Goal: Transaction & Acquisition: Subscribe to service/newsletter

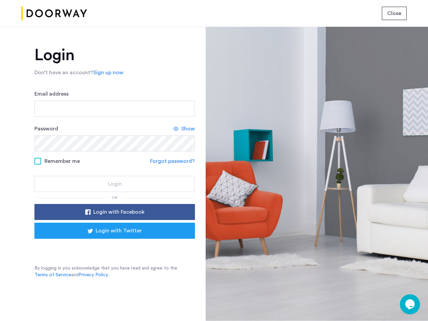
click at [394, 13] on span "Close" at bounding box center [394, 13] width 14 height 8
click at [107, 72] on link "Sign up now" at bounding box center [108, 72] width 30 height 8
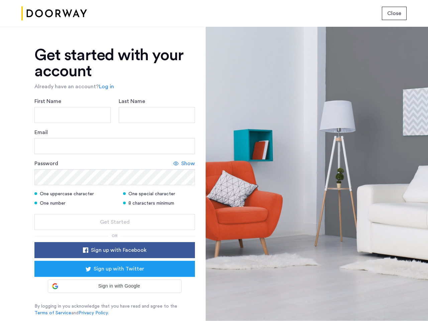
click at [184, 129] on div "Email" at bounding box center [114, 141] width 160 height 26
click at [173, 161] on icon at bounding box center [175, 163] width 5 height 5
click at [115, 212] on form "First Name Last Name Email Password Hide One uppercase character One special ch…" at bounding box center [114, 163] width 160 height 133
click at [115, 231] on div "Get started with your account Already have an account? Log in First Name Last N…" at bounding box center [114, 181] width 160 height 269
click at [410, 304] on div at bounding box center [316, 174] width 222 height 294
